Goal: Information Seeking & Learning: Learn about a topic

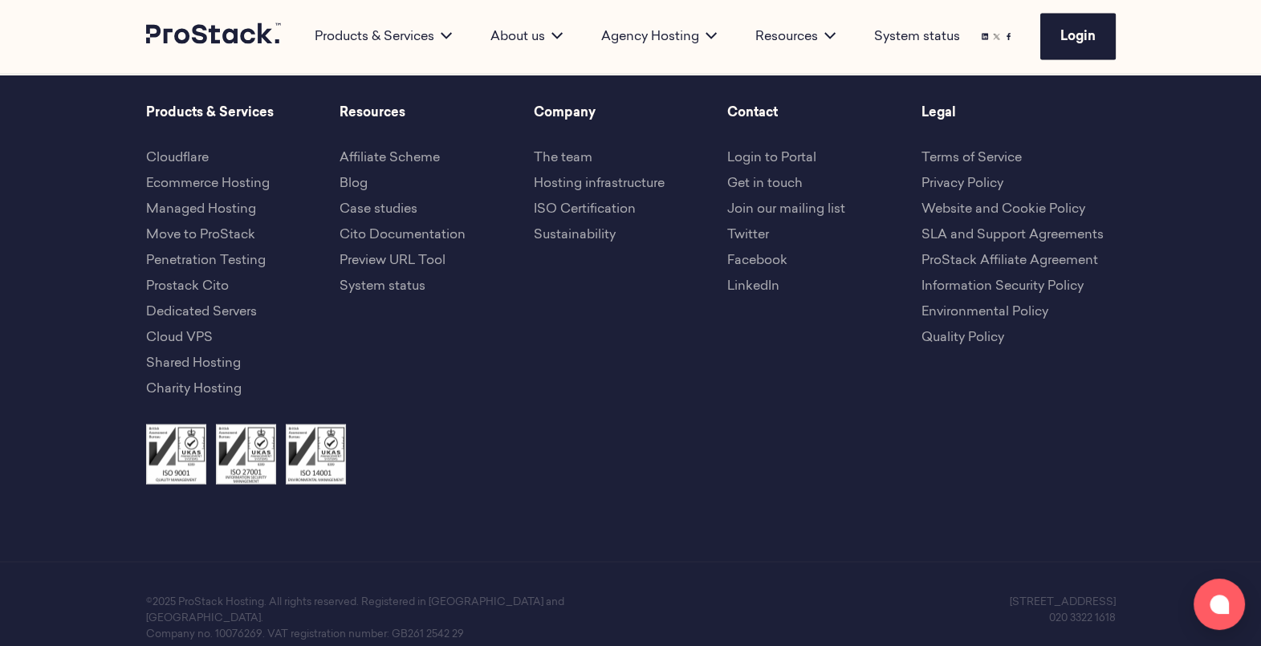
drag, startPoint x: 864, startPoint y: 591, endPoint x: 1128, endPoint y: 574, distance: 264.7
click at [1128, 574] on div "©2025 ProStack Hosting. All rights reserved. Registered in England and Wales. C…" at bounding box center [630, 618] width 1261 height 113
copy p "[STREET_ADDRESS]"
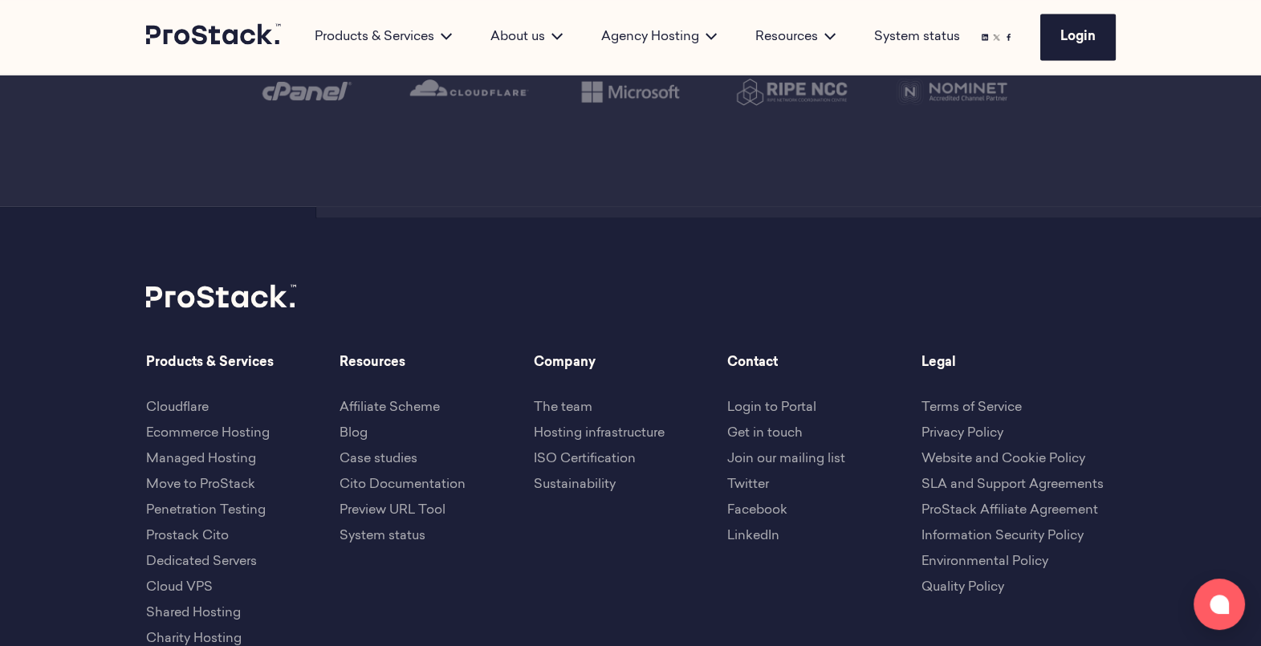
scroll to position [3557, 0]
click at [980, 401] on link "Terms of Service" at bounding box center [972, 407] width 100 height 13
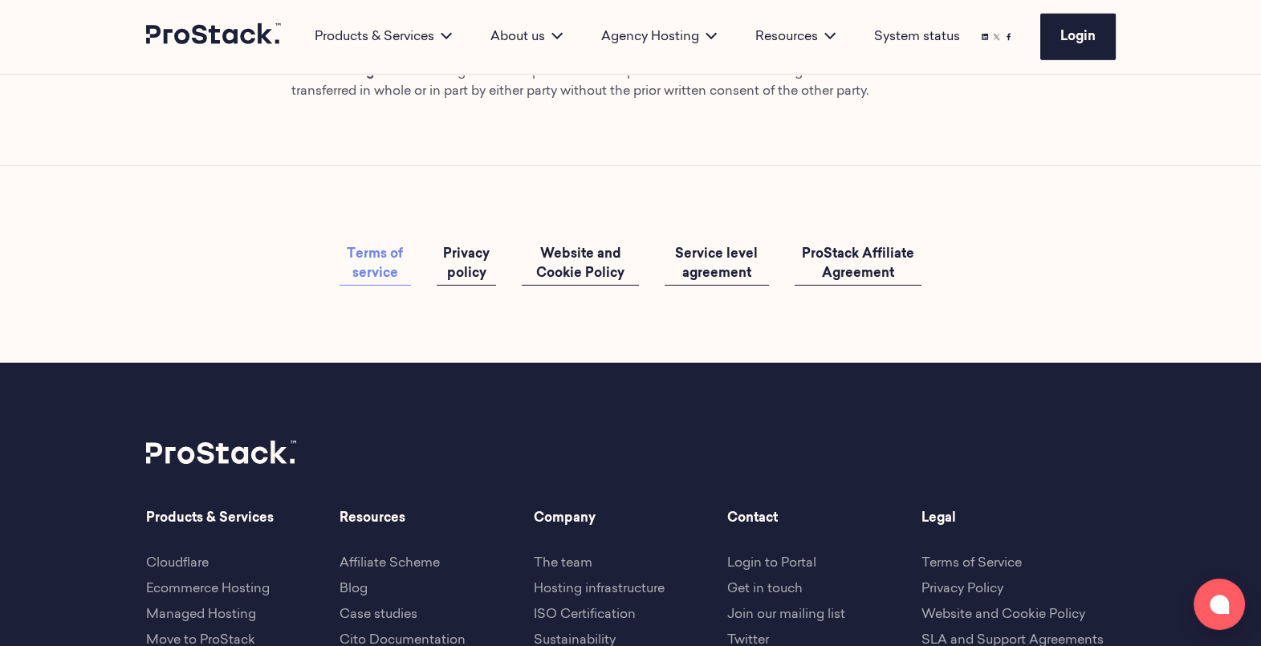
scroll to position [6189, 0]
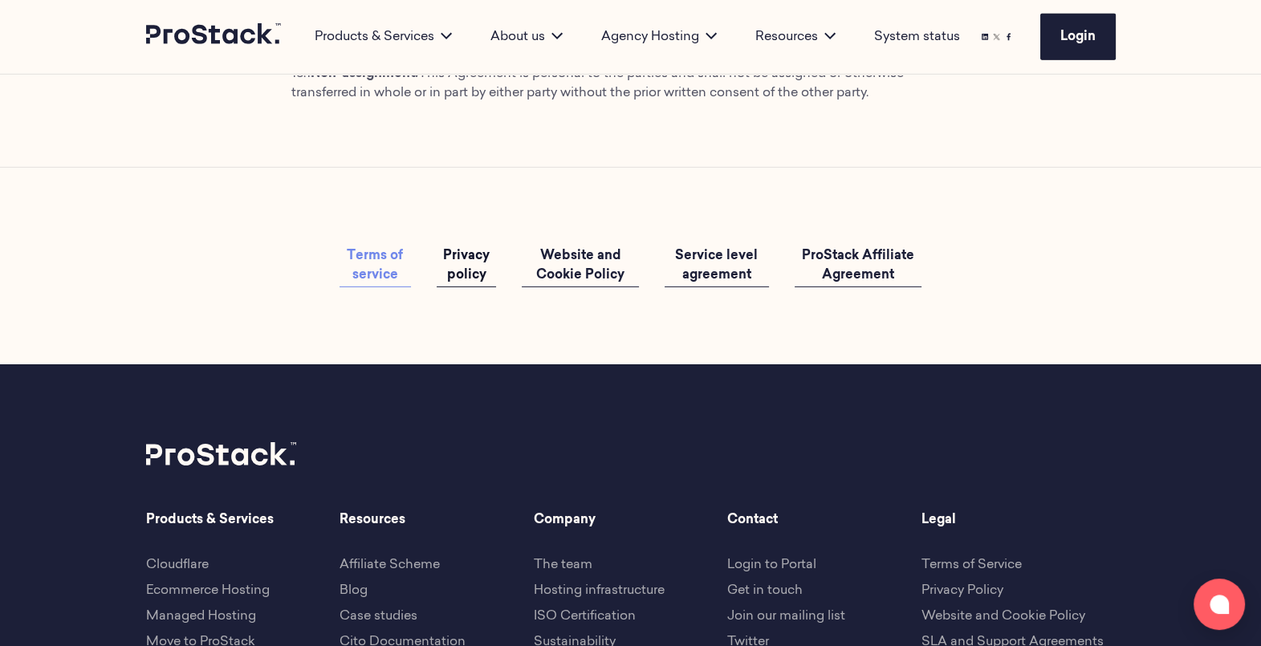
click at [466, 282] on span "Privacy policy" at bounding box center [466, 266] width 47 height 32
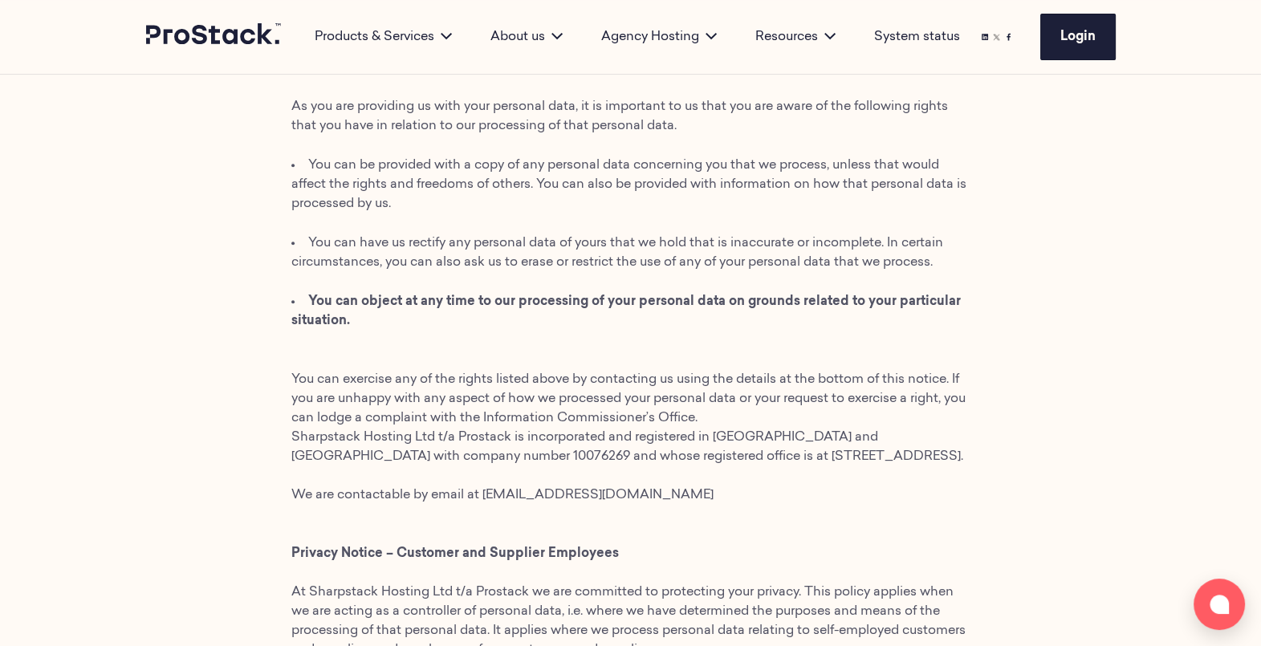
scroll to position [800, 0]
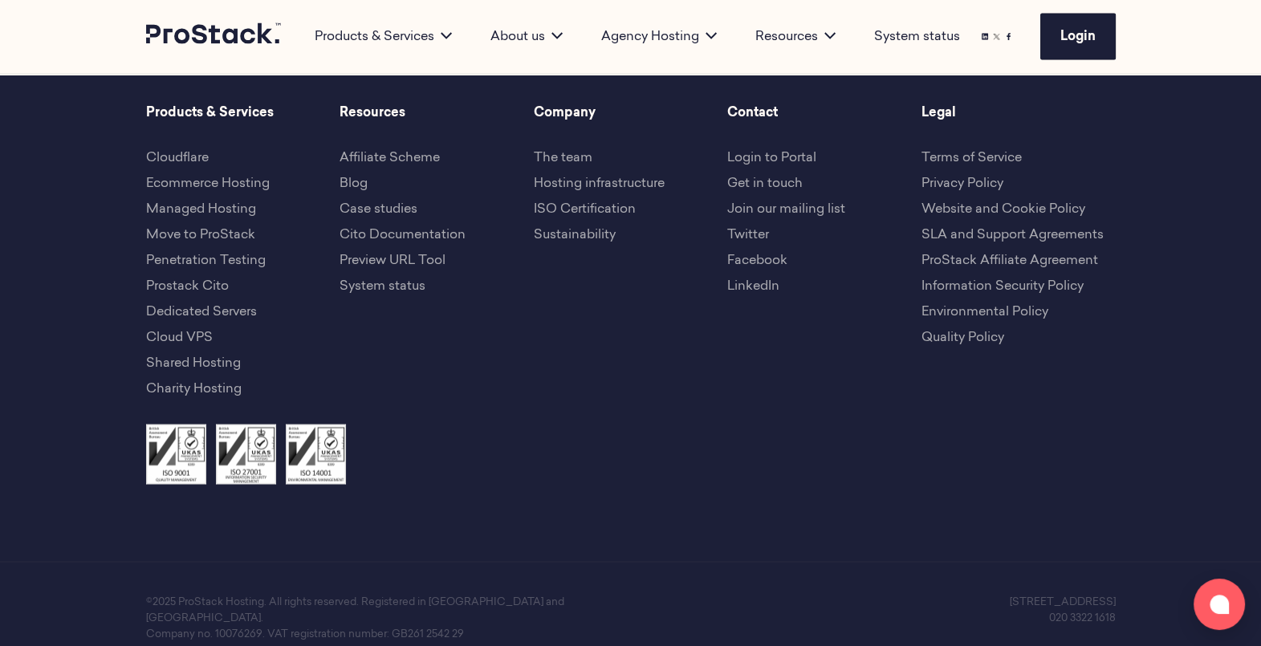
click at [974, 203] on link "Website and Cookie Policy" at bounding box center [1004, 209] width 164 height 13
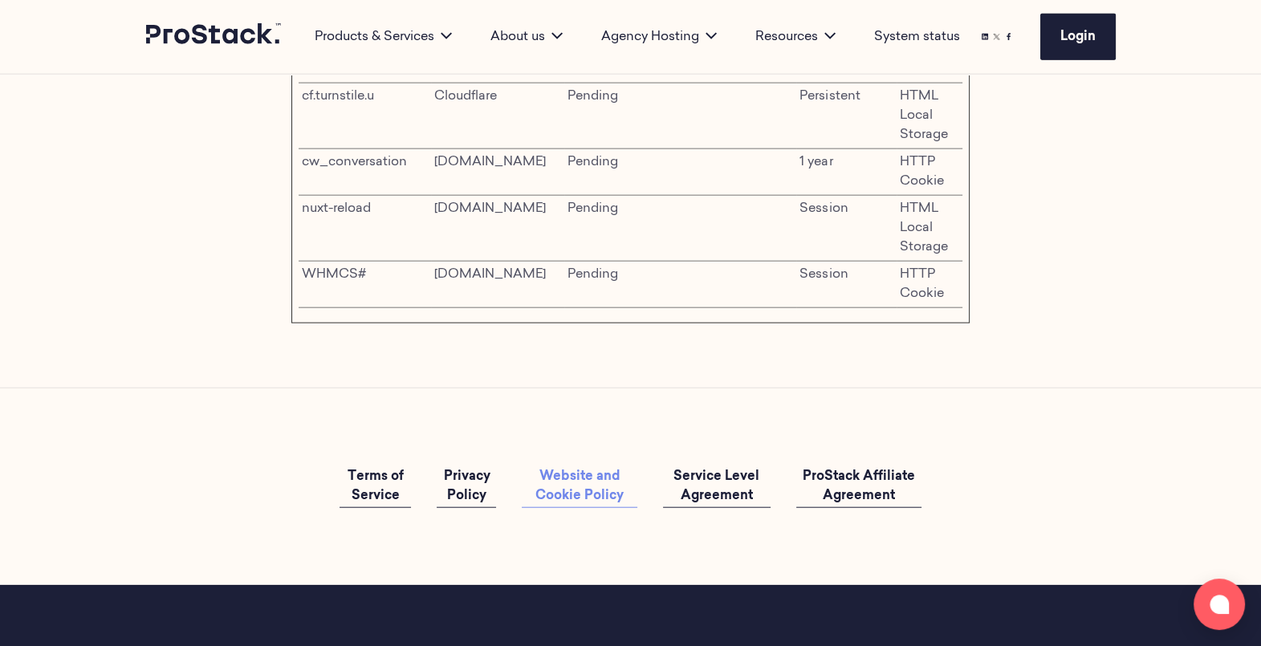
scroll to position [4471, 0]
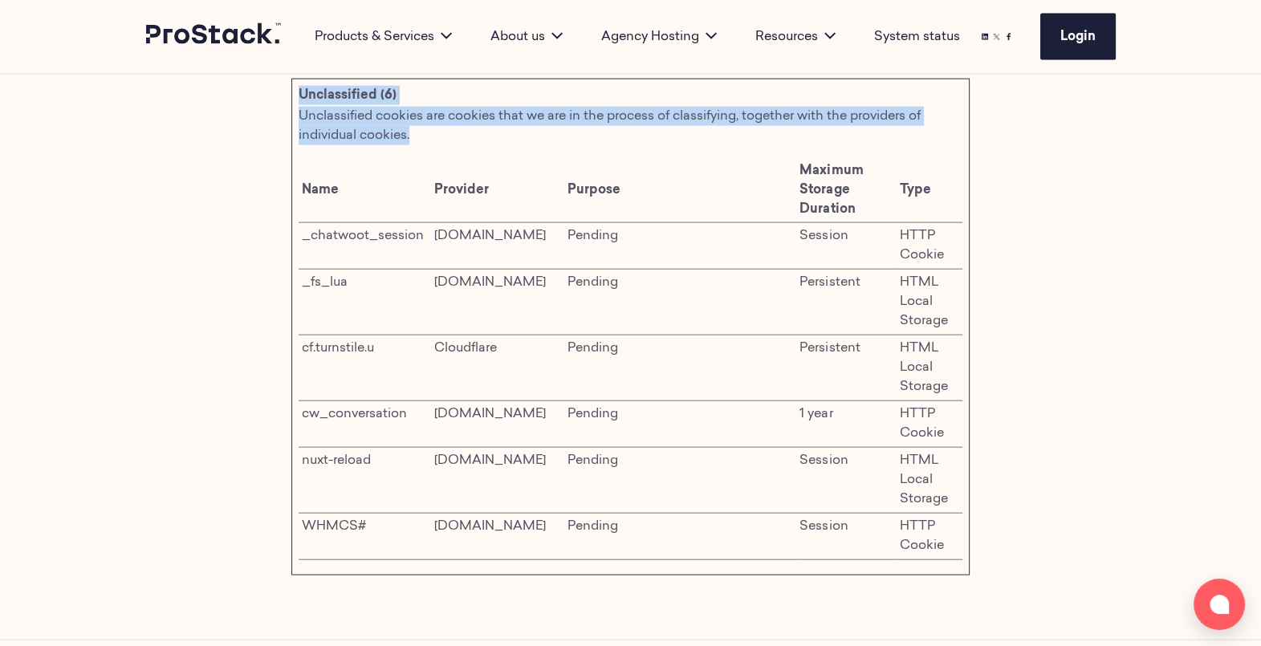
drag, startPoint x: 294, startPoint y: 265, endPoint x: 984, endPoint y: 544, distance: 744.8
copy main "At Sharpstack Hosting Ltd t/a Prostack we are committed to protecting your priv…"
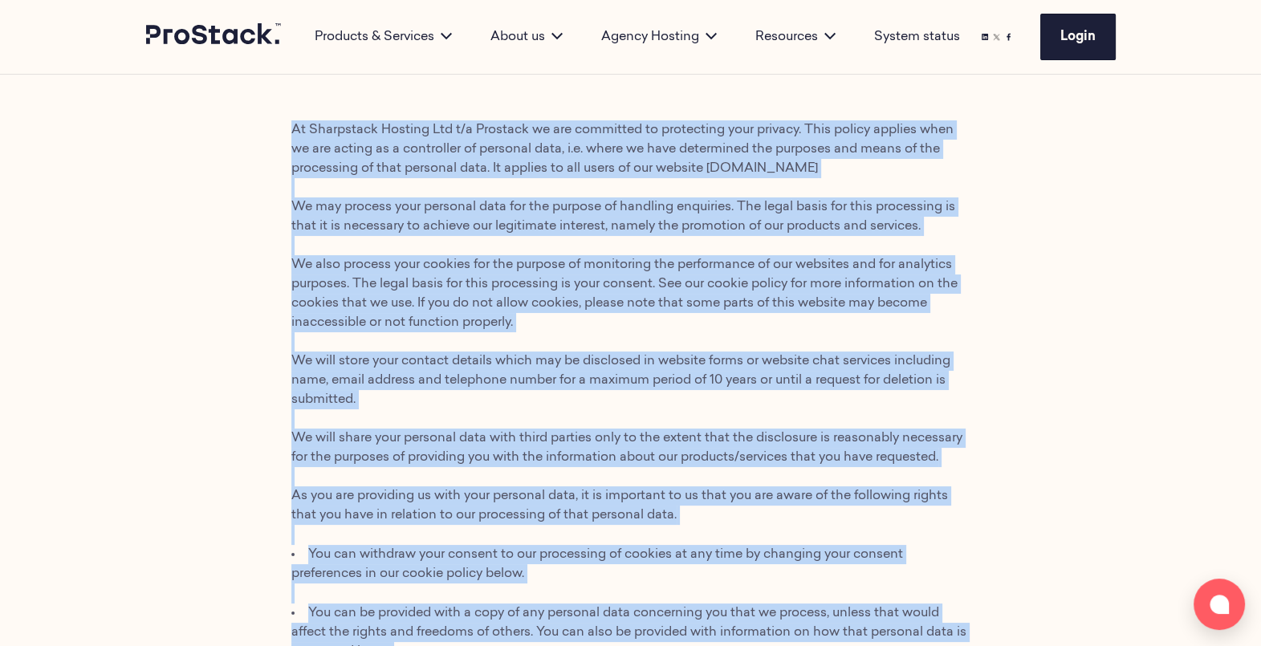
scroll to position [0, 0]
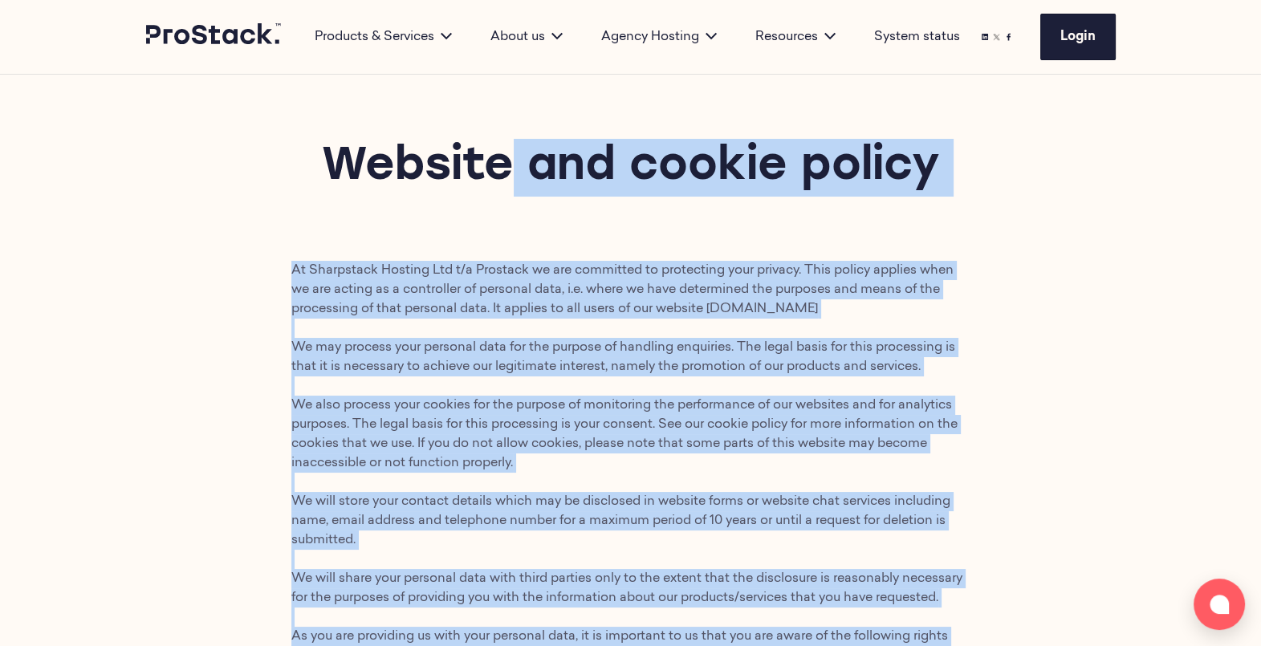
drag, startPoint x: 627, startPoint y: 480, endPoint x: 321, endPoint y: 183, distance: 426.4
drag, startPoint x: 321, startPoint y: 183, endPoint x: 317, endPoint y: 341, distance: 158.2
click at [317, 341] on p "At Sharpstack Hosting Ltd t/a Prostack we are committed to protecting your priv…" at bounding box center [630, 473] width 679 height 425
click at [293, 261] on p "At Sharpstack Hosting Ltd t/a Prostack we are committed to protecting your priv…" at bounding box center [630, 473] width 679 height 425
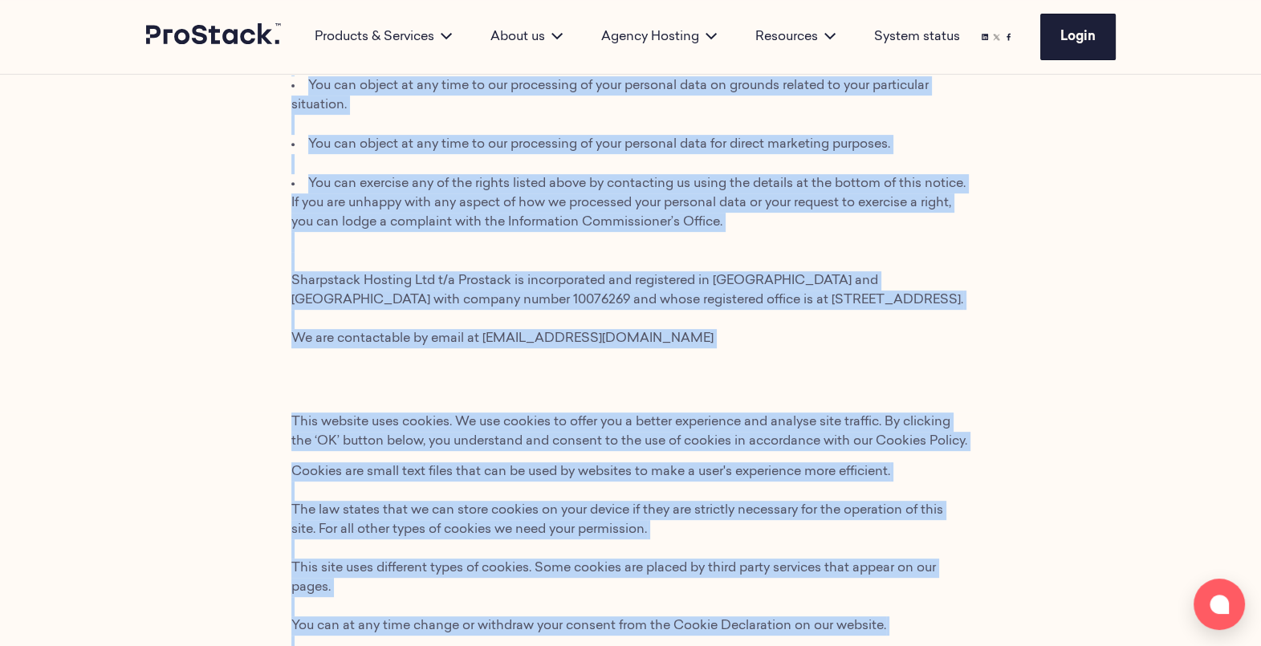
scroll to position [902, 0]
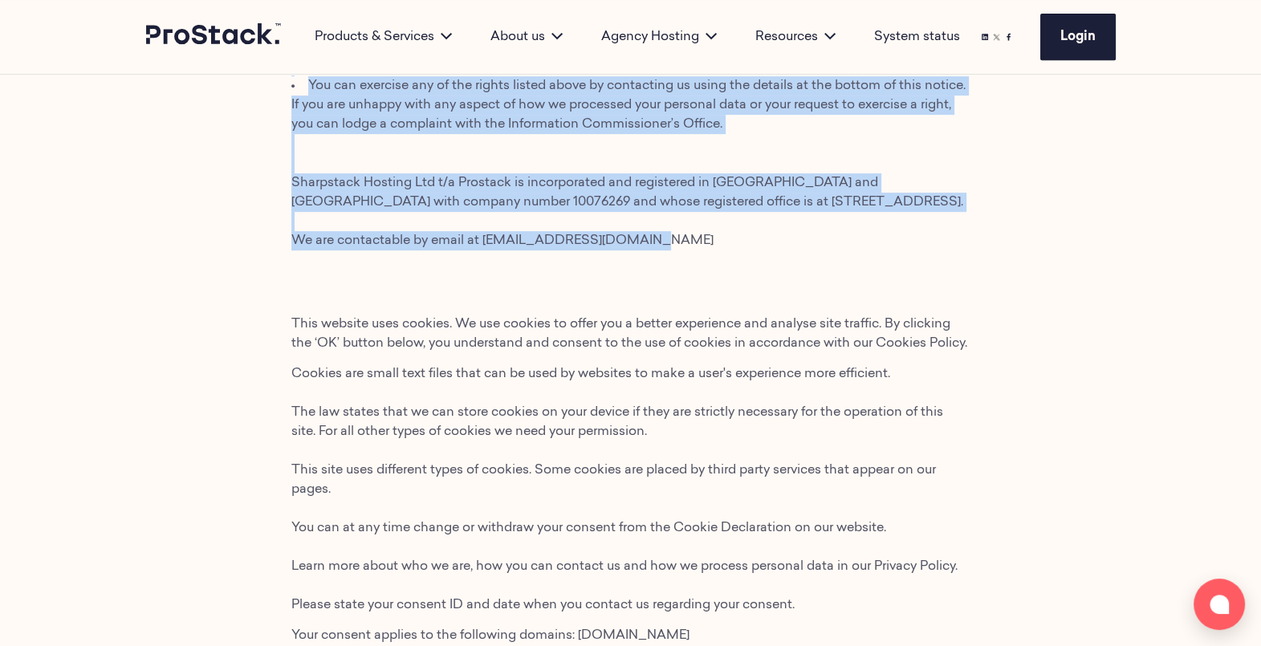
drag, startPoint x: 293, startPoint y: 267, endPoint x: 718, endPoint y: 241, distance: 425.5
copy div "At Sharpstack Hosting Ltd t/a Prostack we are committed to protecting your priv…"
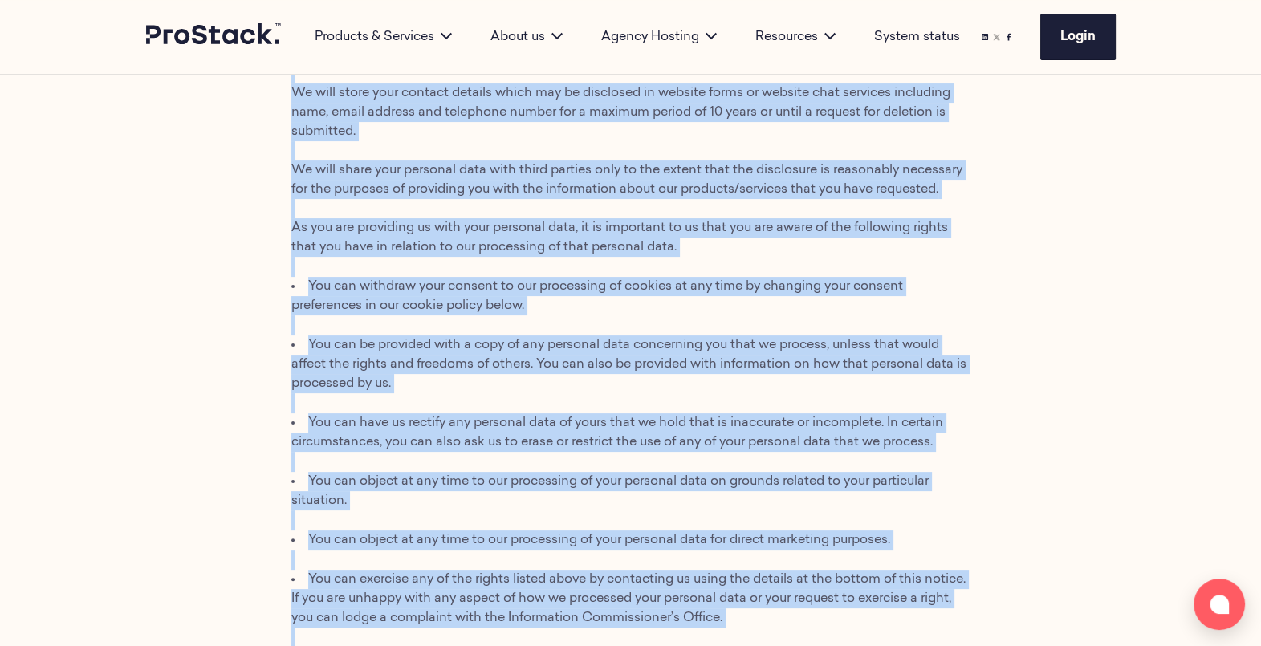
scroll to position [353, 0]
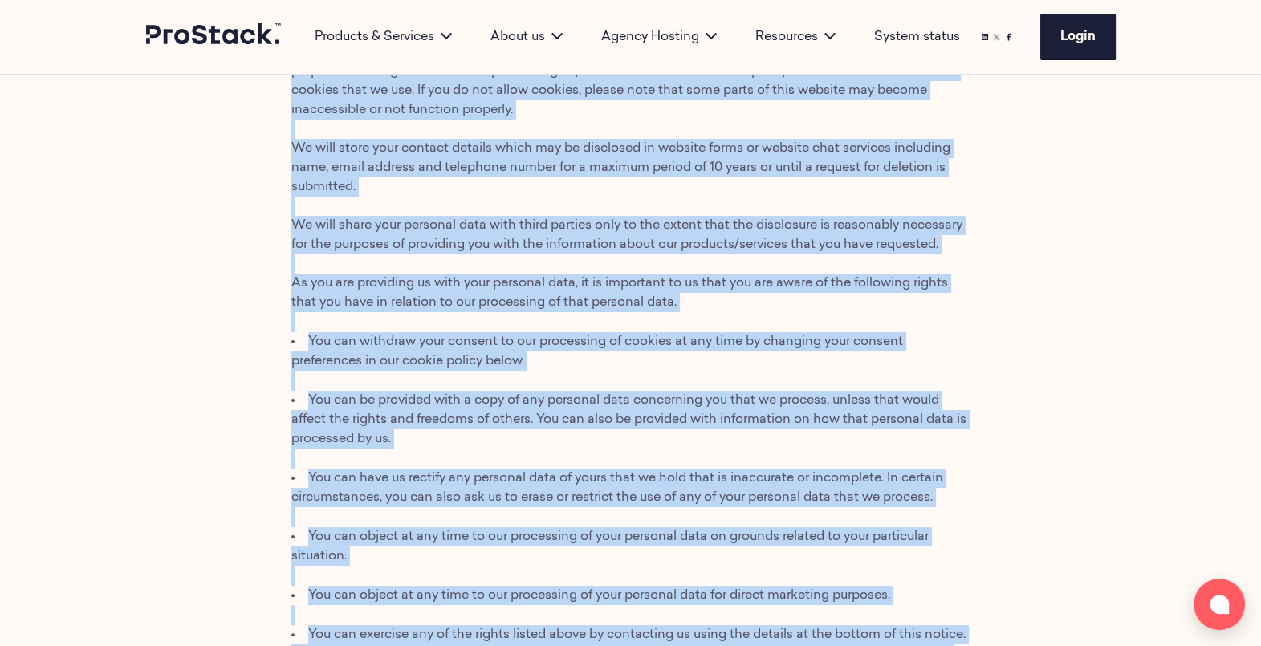
click at [346, 256] on p "At Sharpstack Hosting Ltd t/a Prostack we are committed to protecting your priv…" at bounding box center [630, 120] width 679 height 425
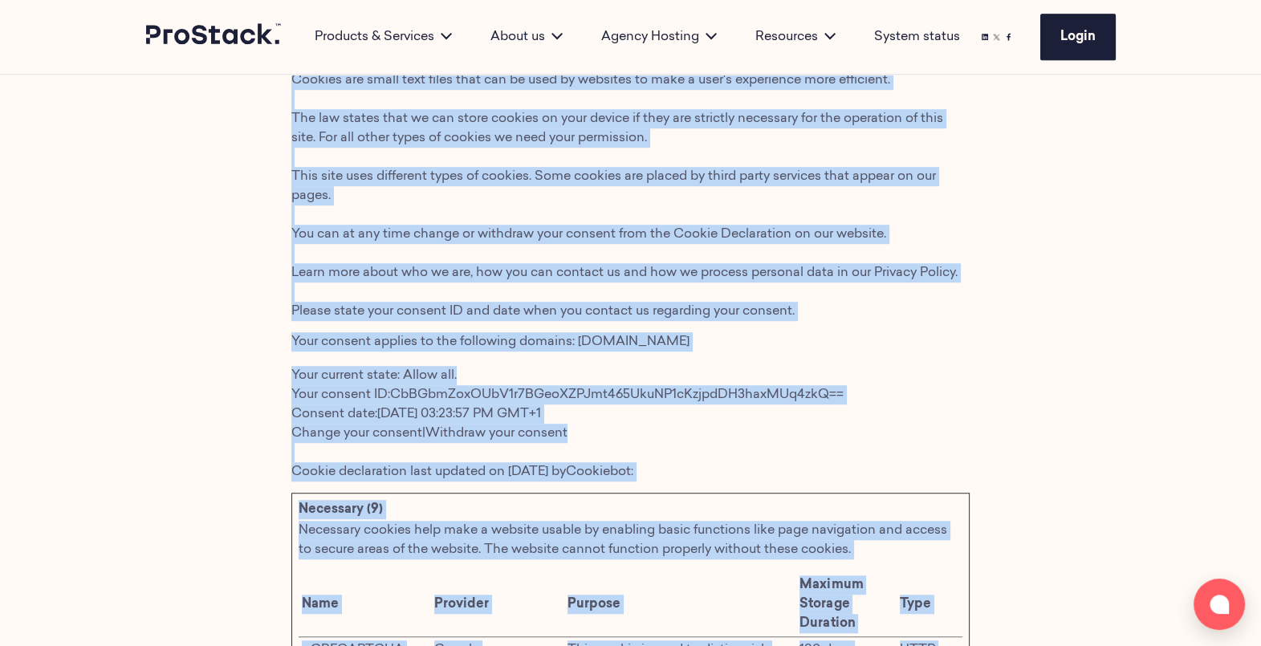
scroll to position [1537, 0]
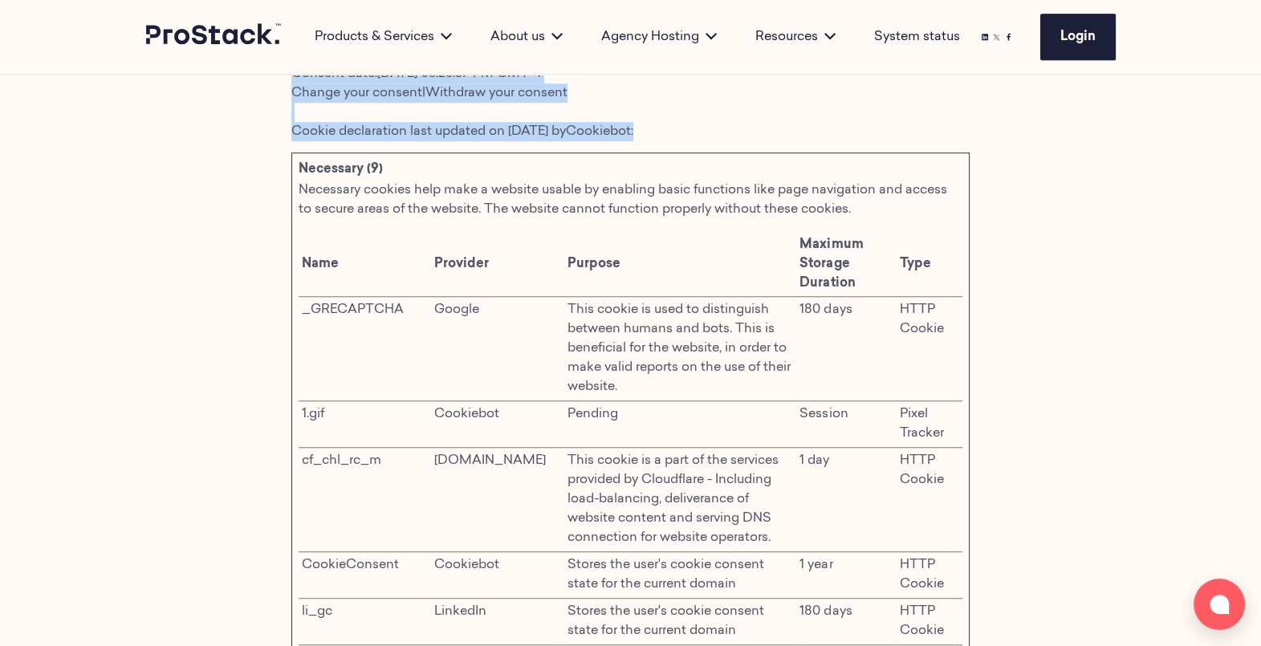
drag, startPoint x: 295, startPoint y: 283, endPoint x: 654, endPoint y: 128, distance: 390.5
copy div "Lore ipsumdo sita consect. Ad eli seddoei te incid utl e dolore magnaaliqu eni …"
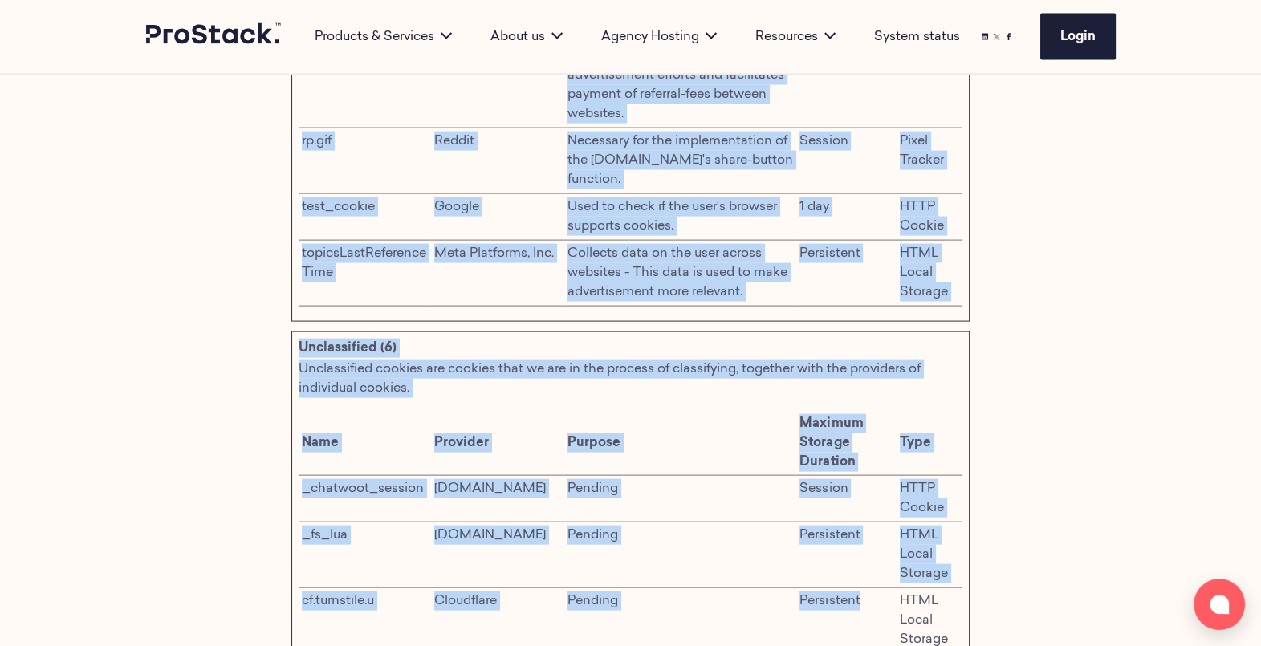
scroll to position [4454, 0]
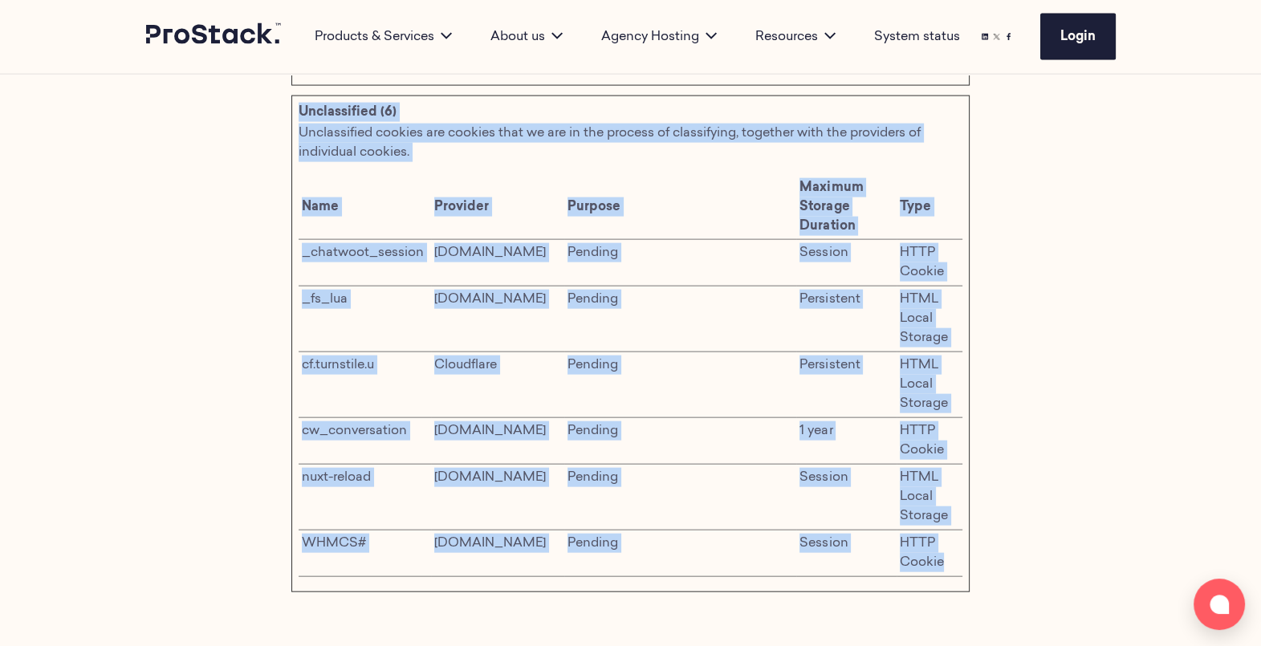
drag, startPoint x: 302, startPoint y: 211, endPoint x: 943, endPoint y: 564, distance: 732.3
copy div "Necessary (9) Necessary cookies help make a website usable by enabling basic fu…"
click at [844, 311] on td "Persistent" at bounding box center [846, 320] width 100 height 66
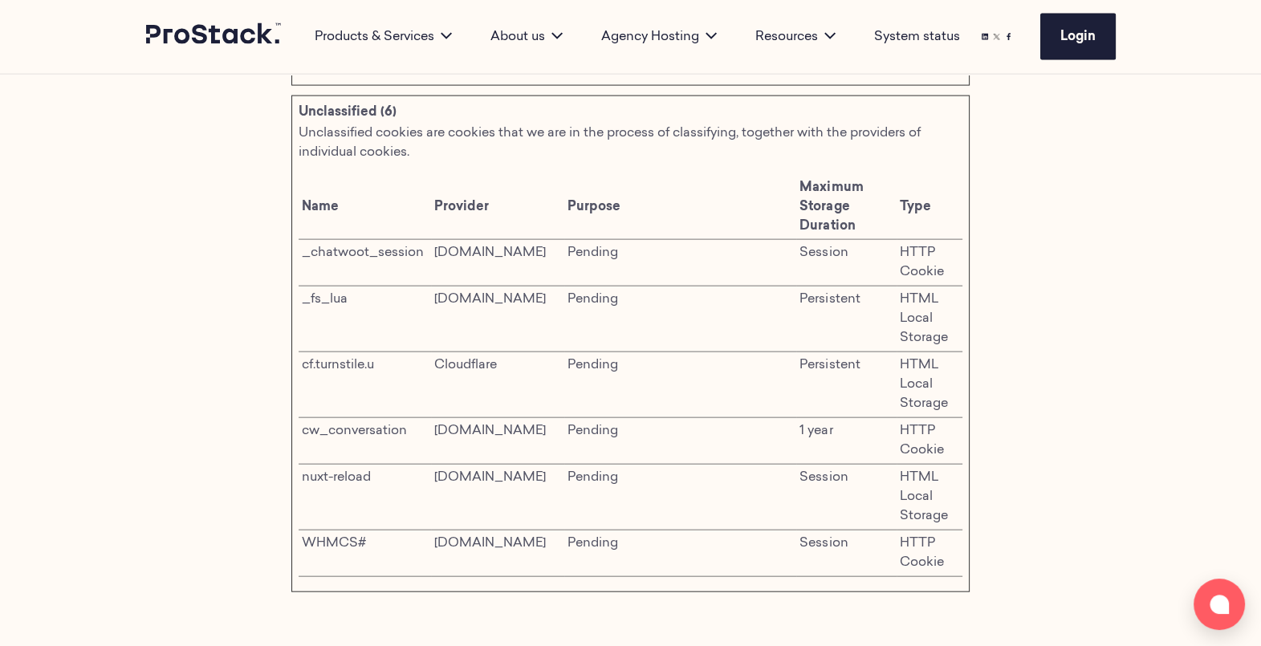
drag, startPoint x: 983, startPoint y: 572, endPoint x: 274, endPoint y: 223, distance: 790.6
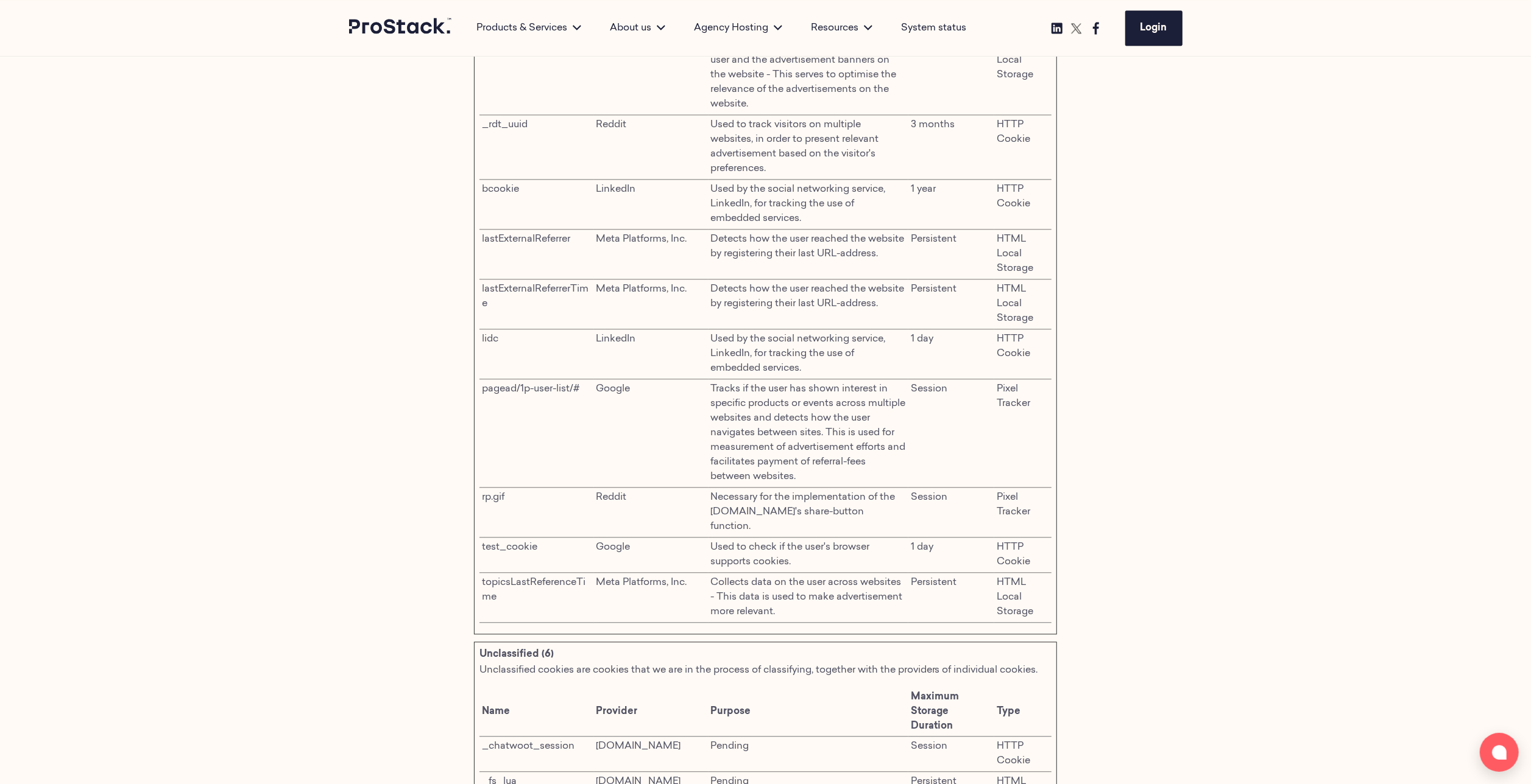
scroll to position [2617, 0]
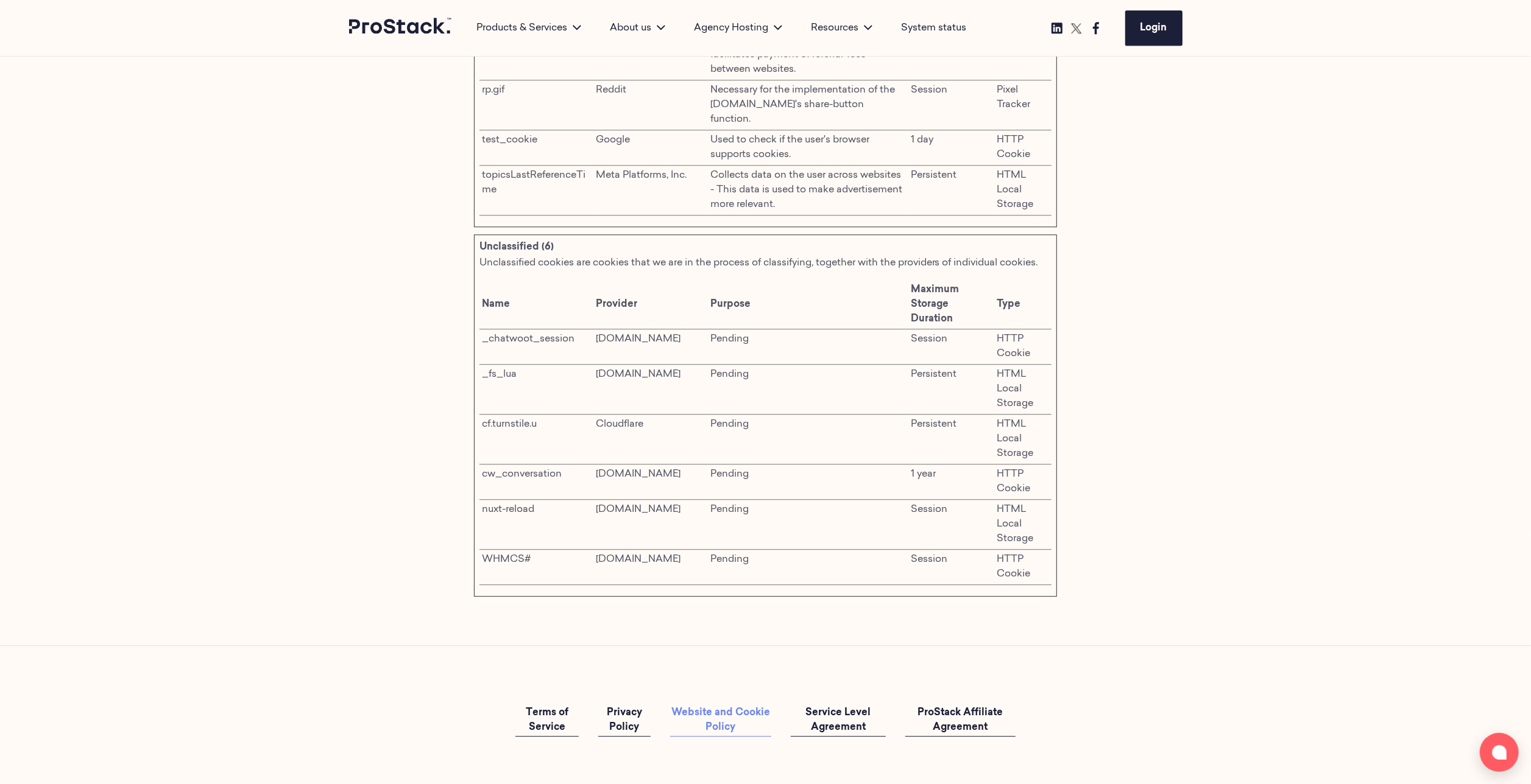
scroll to position [3027, 0]
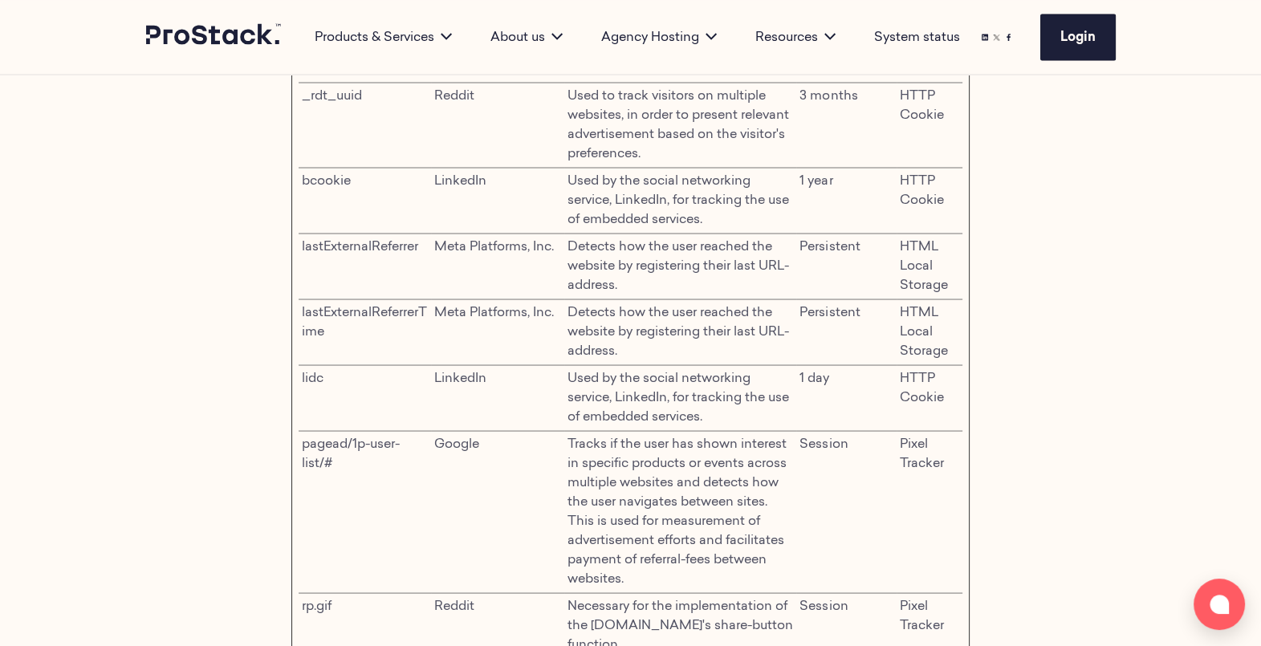
scroll to position [3264, 0]
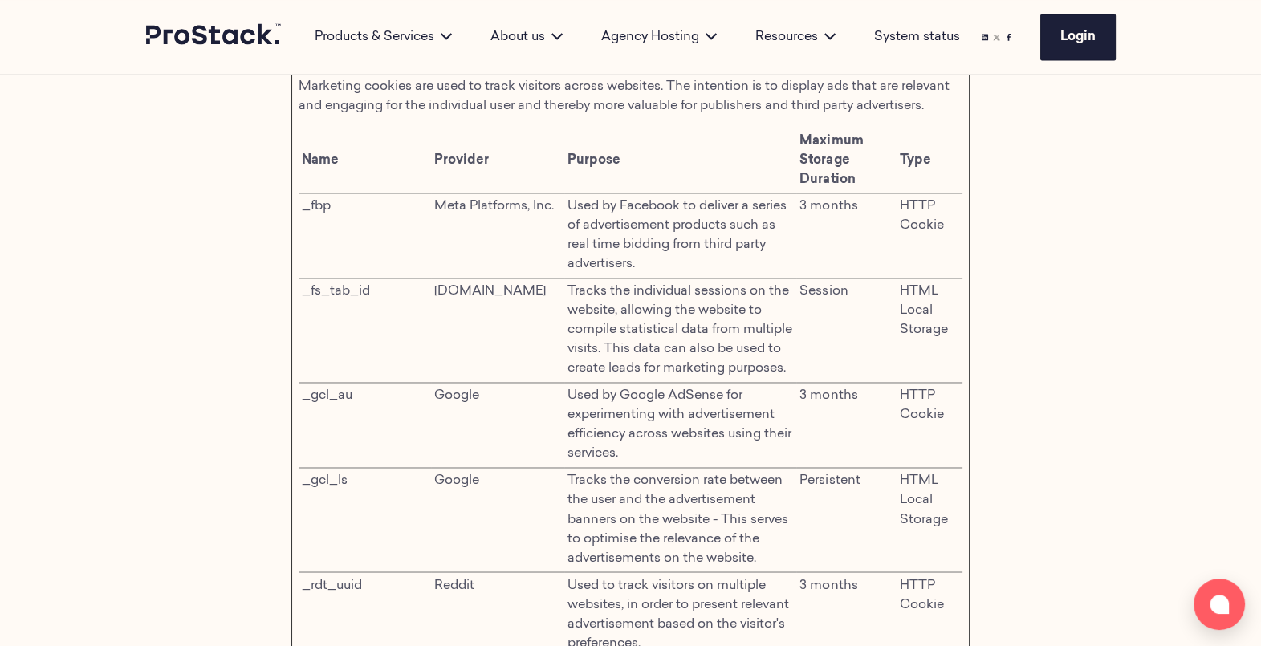
click at [209, 26] on icon at bounding box center [214, 33] width 136 height 21
